Goal: Find specific page/section: Find specific page/section

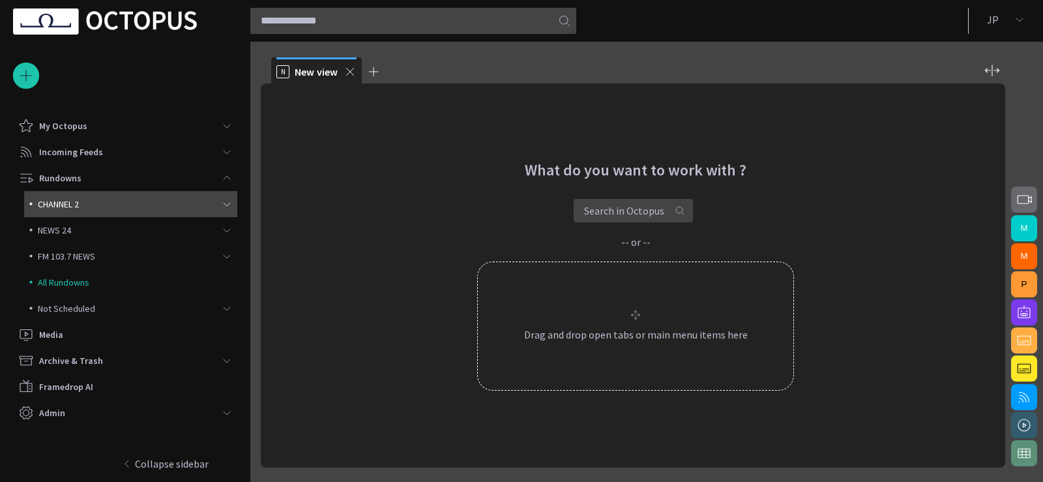
click at [203, 201] on p "CHANNEL 2" at bounding box center [131, 203] width 186 height 13
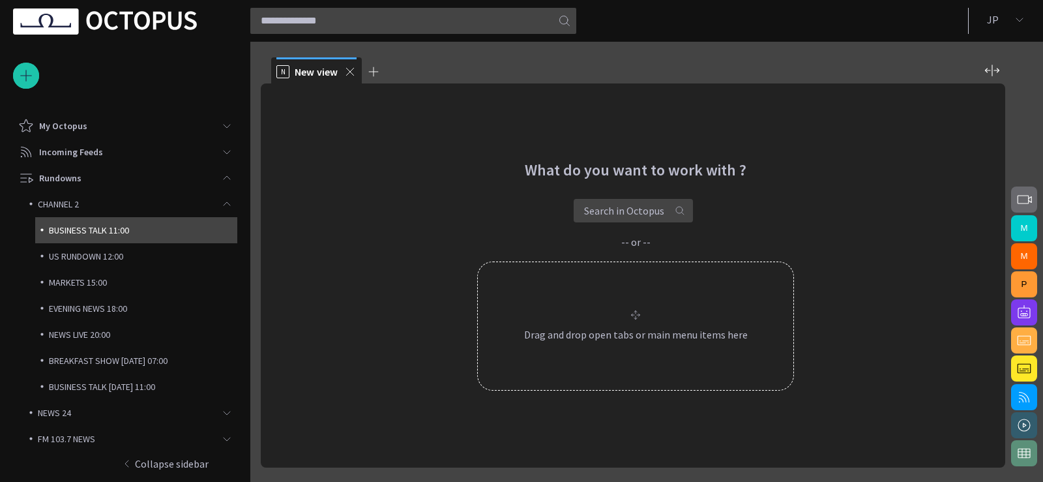
click at [196, 231] on p "BUSINESS TALK 11:00" at bounding box center [143, 230] width 188 height 13
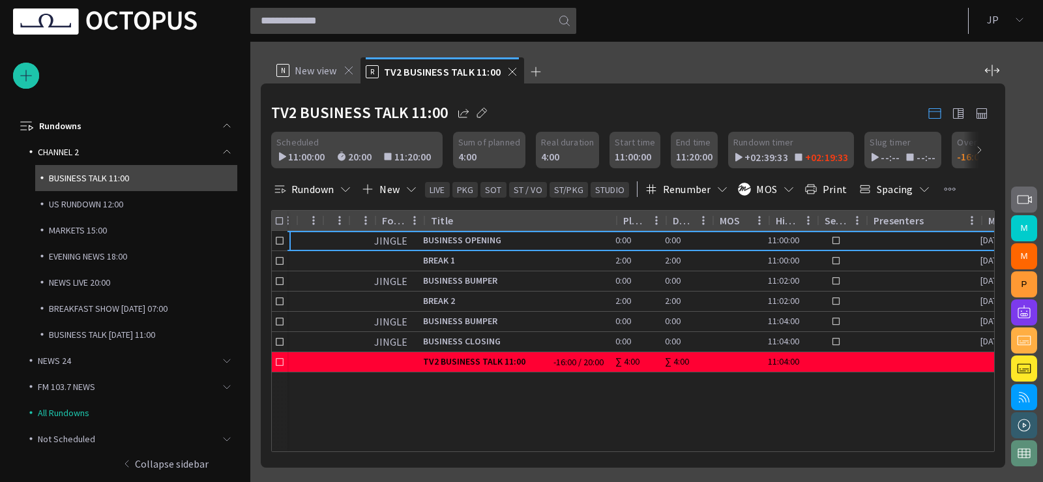
scroll to position [0, 35]
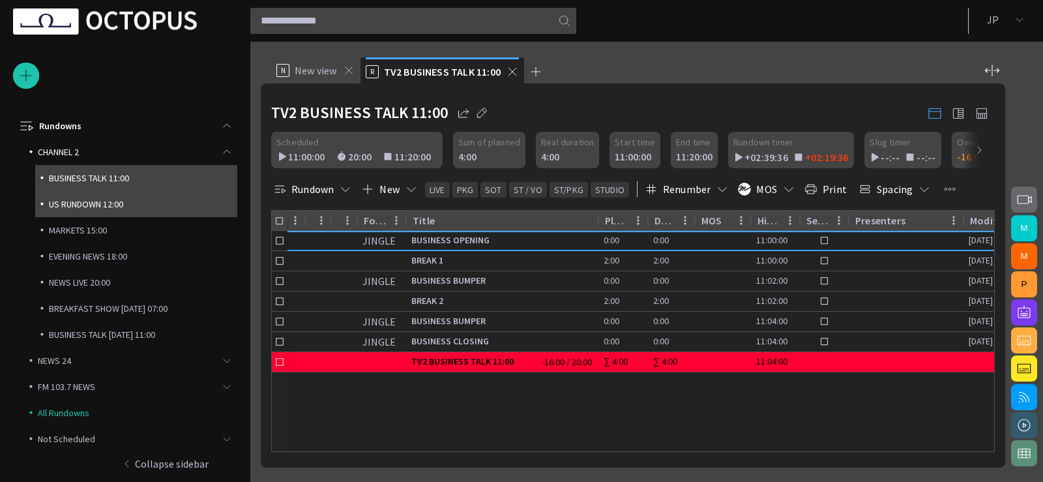
click at [156, 204] on p "US RUNDOWN 12:00" at bounding box center [143, 203] width 188 height 13
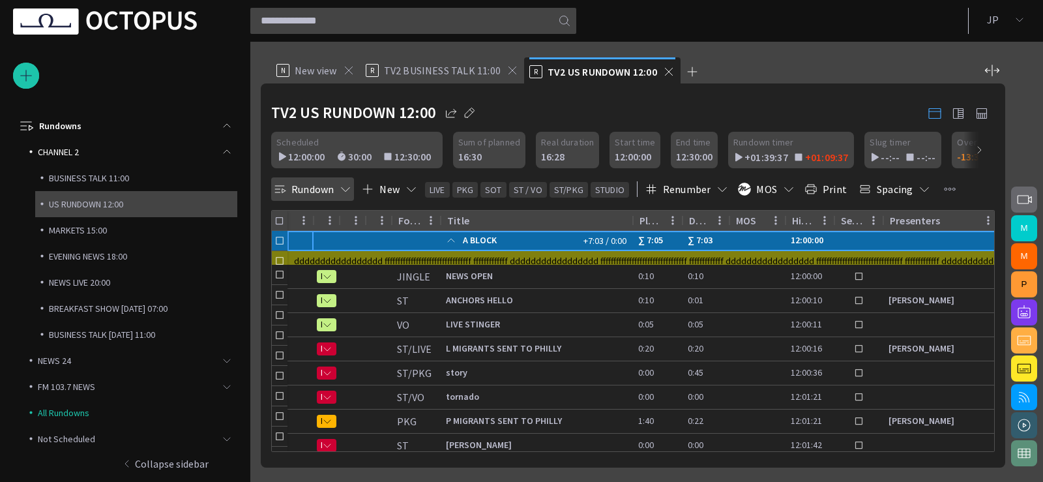
click at [311, 188] on button "Rundown" at bounding box center [312, 188] width 83 height 23
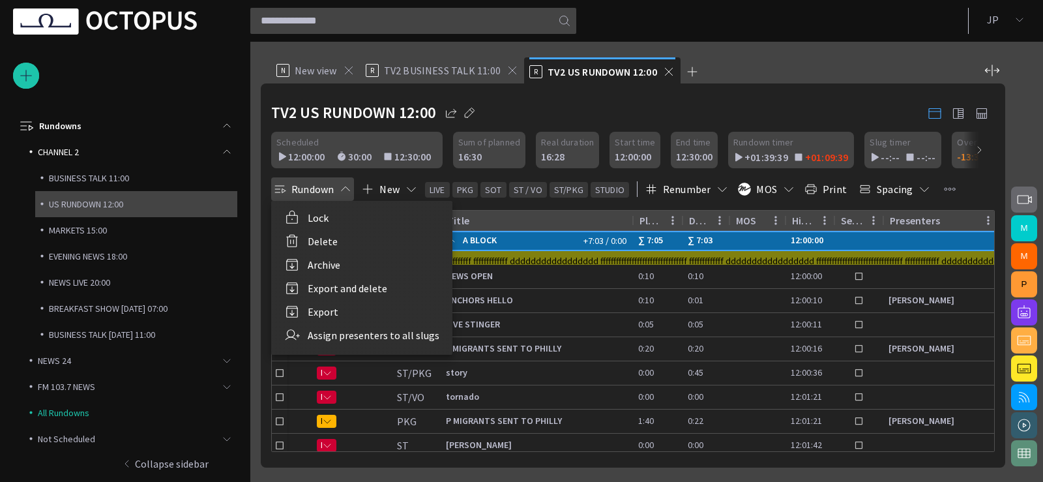
scroll to position [130, 0]
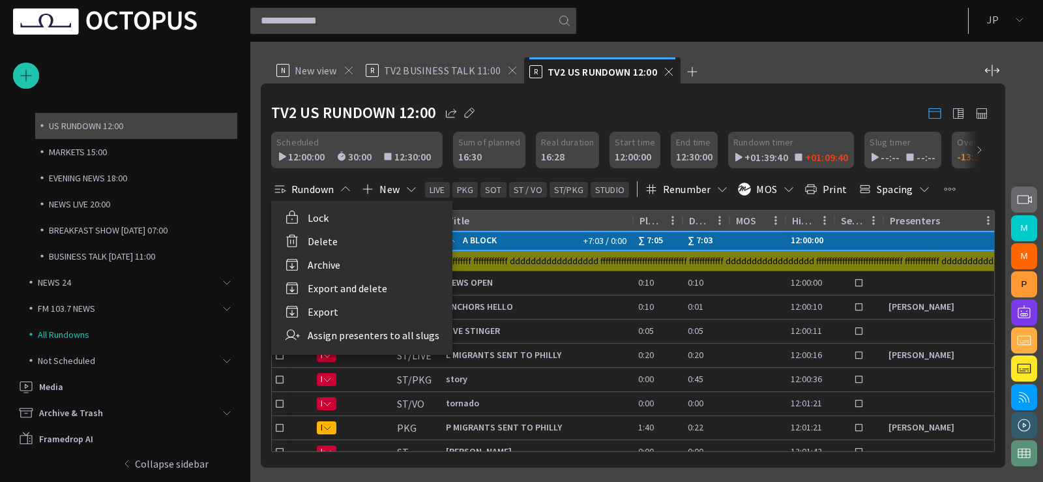
click at [310, 188] on div at bounding box center [521, 241] width 1043 height 482
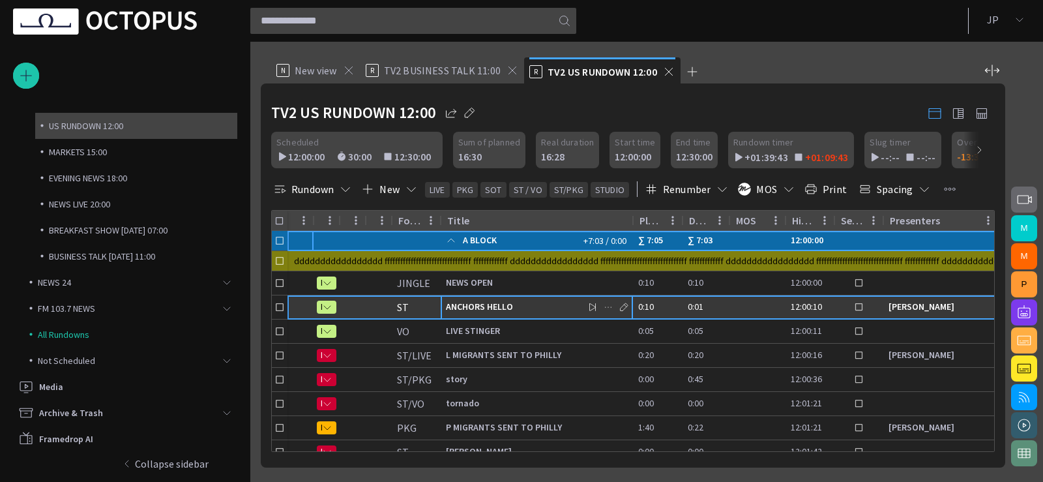
click at [487, 306] on span "ANCHORS HELLO" at bounding box center [537, 306] width 182 height 12
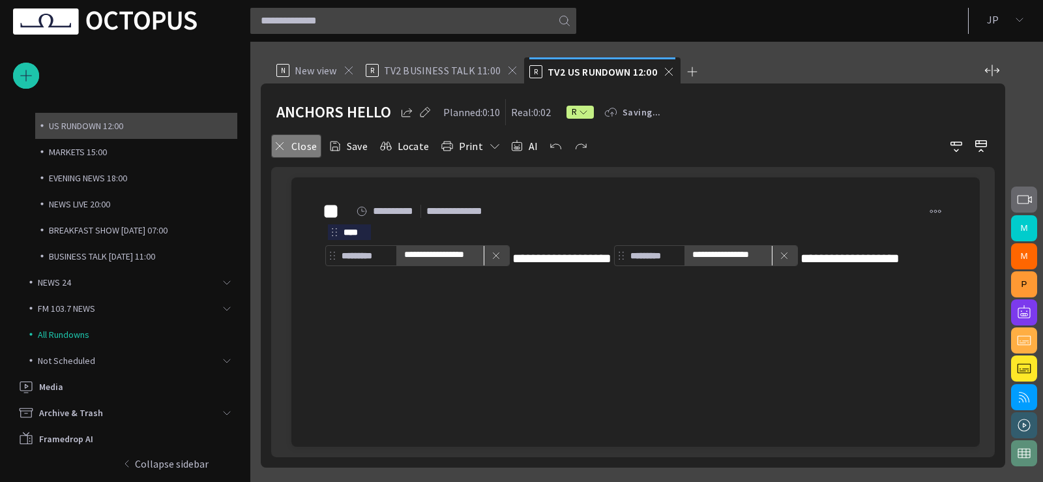
click at [286, 140] on button "Close" at bounding box center [296, 145] width 50 height 23
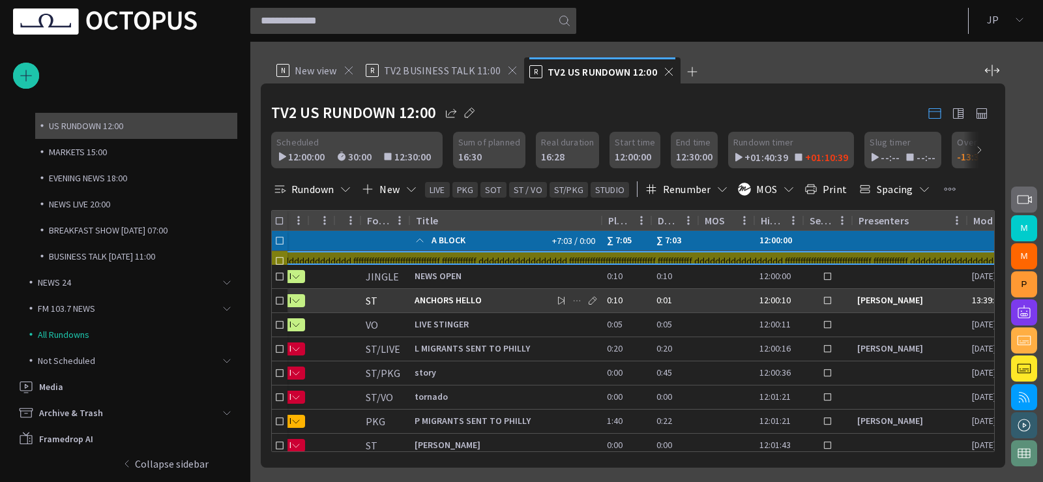
scroll to position [0, 38]
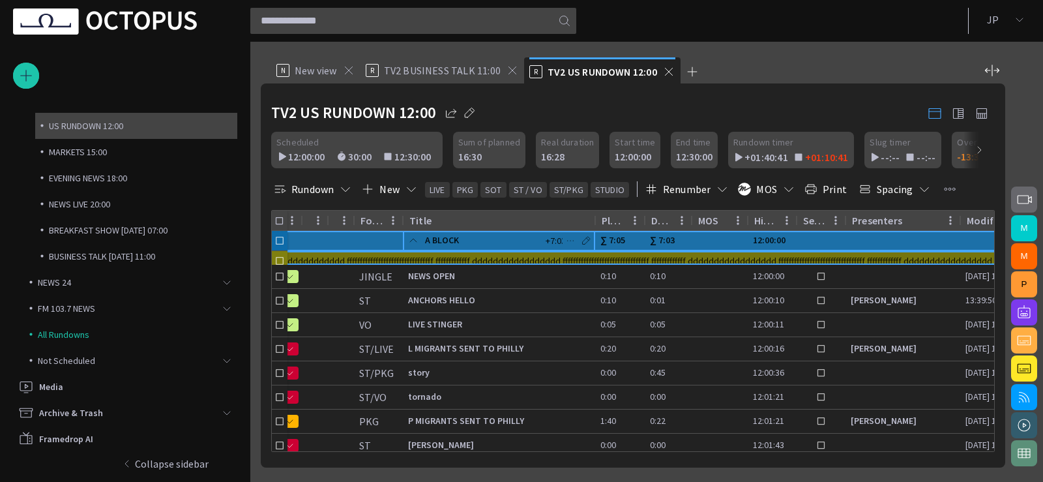
click at [413, 237] on span at bounding box center [413, 240] width 10 height 10
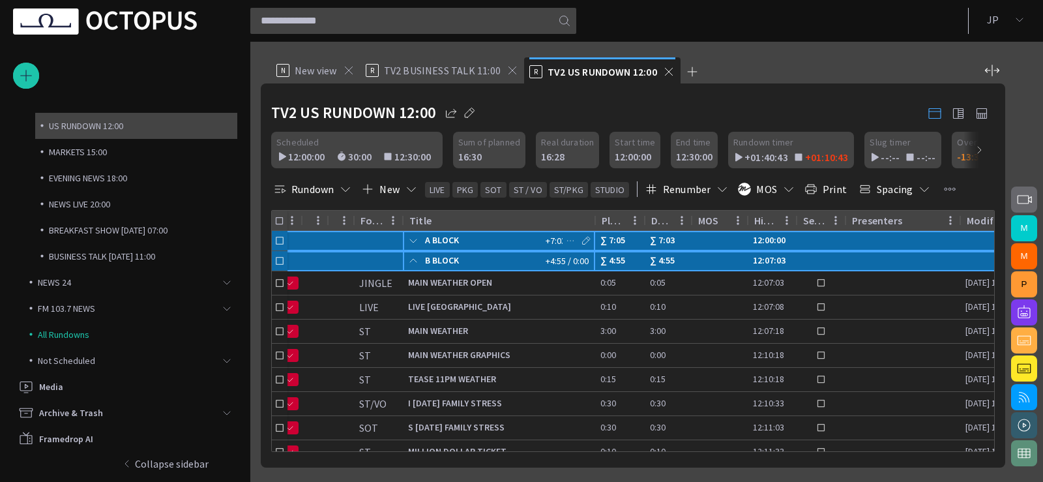
click at [412, 258] on span at bounding box center [413, 260] width 10 height 10
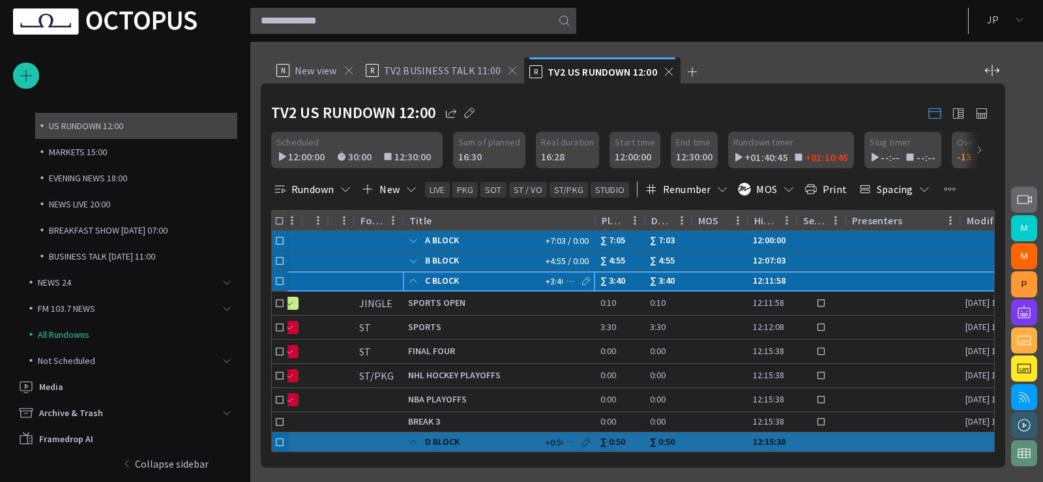
drag, startPoint x: 414, startPoint y: 277, endPoint x: 416, endPoint y: 308, distance: 31.3
click at [414, 277] on span at bounding box center [413, 281] width 10 height 10
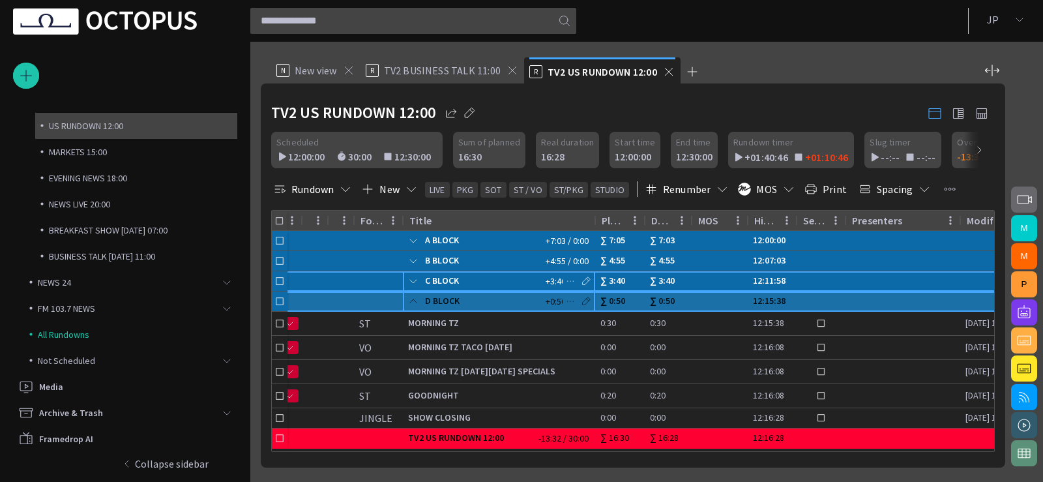
click at [415, 300] on span at bounding box center [413, 301] width 10 height 10
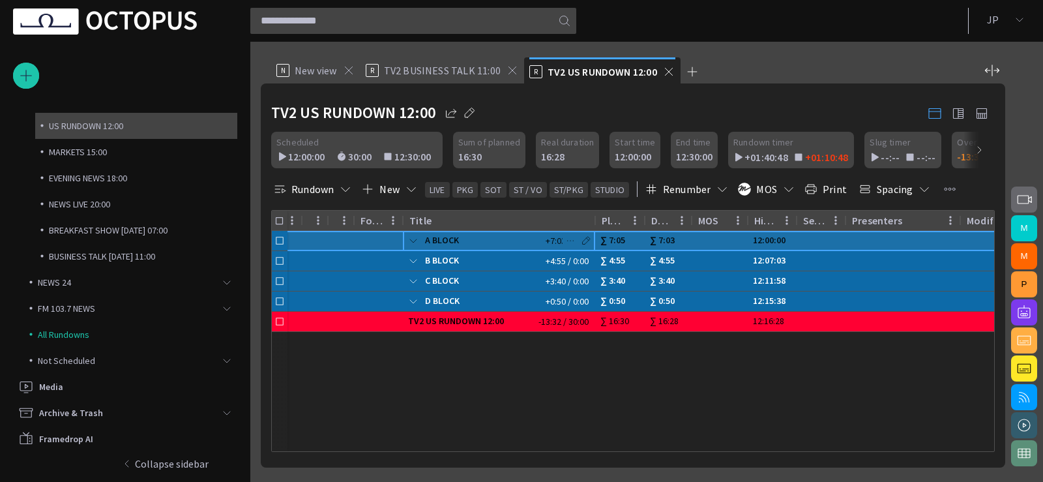
click at [411, 243] on span at bounding box center [413, 240] width 10 height 10
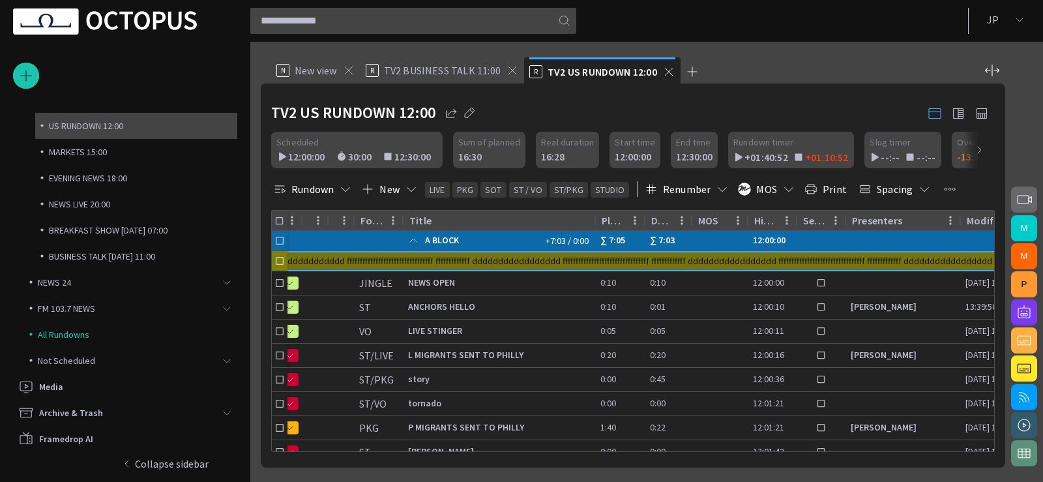
click at [434, 263] on div "ddddddddddddddddd fffffffffffffffffffffffffffffffff fffffffffffff ddddddddddddd…" at bounding box center [751, 261] width 991 height 20
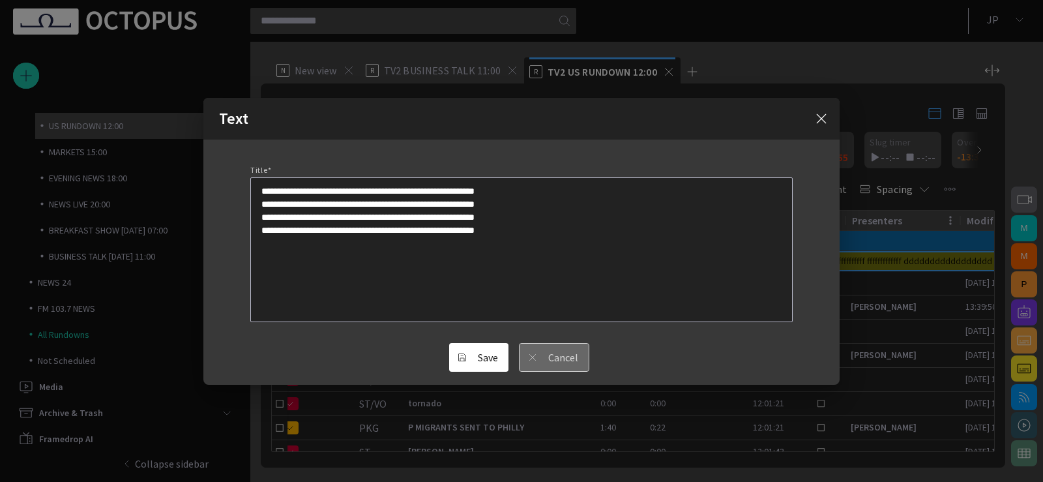
click at [572, 362] on button "Cancel" at bounding box center [554, 357] width 70 height 29
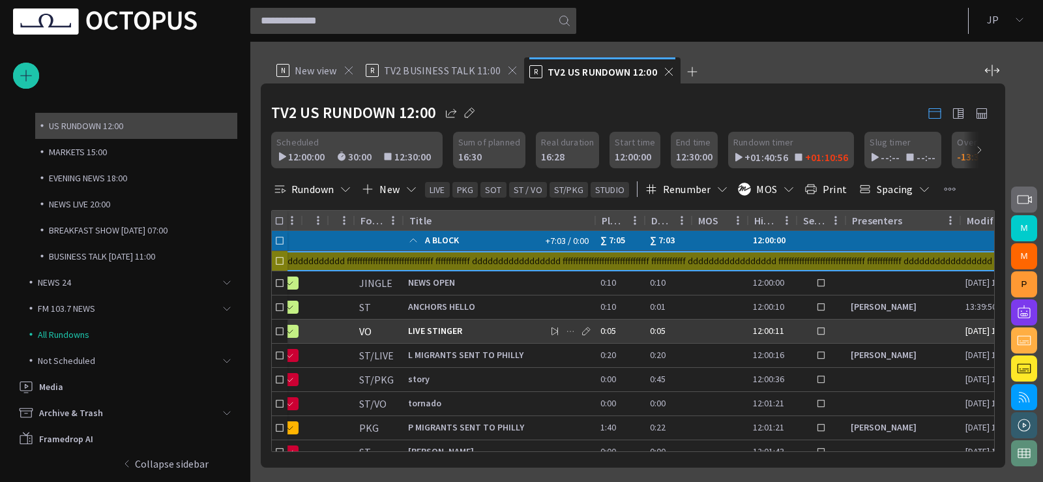
scroll to position [0, 0]
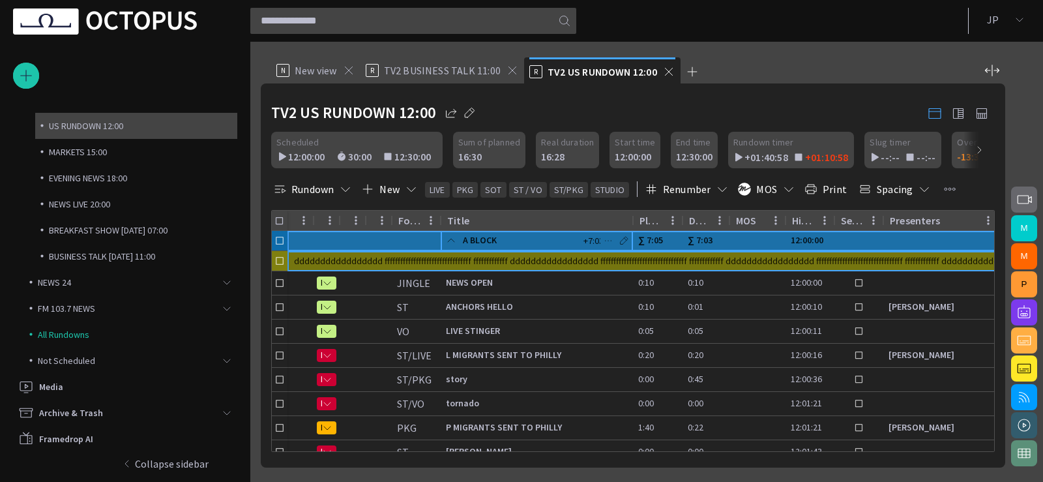
click at [448, 242] on span at bounding box center [451, 240] width 10 height 10
